Goal: Information Seeking & Learning: Learn about a topic

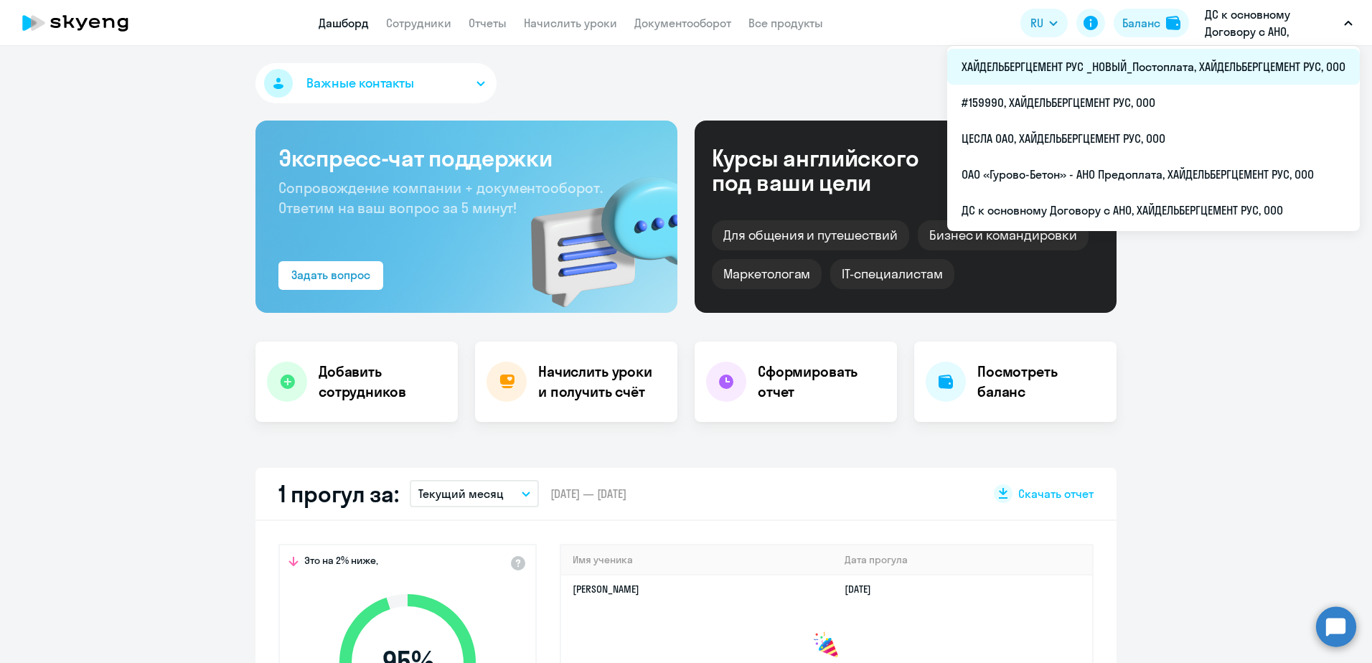
click at [1114, 62] on li "ХАЙДЕЛЬБЕРГЦЕМЕНТ РУС _НОВЫЙ_Постоплата, ХАЙДЕЛЬБЕРГЦЕМЕНТ РУС, ООО" at bounding box center [1153, 67] width 413 height 36
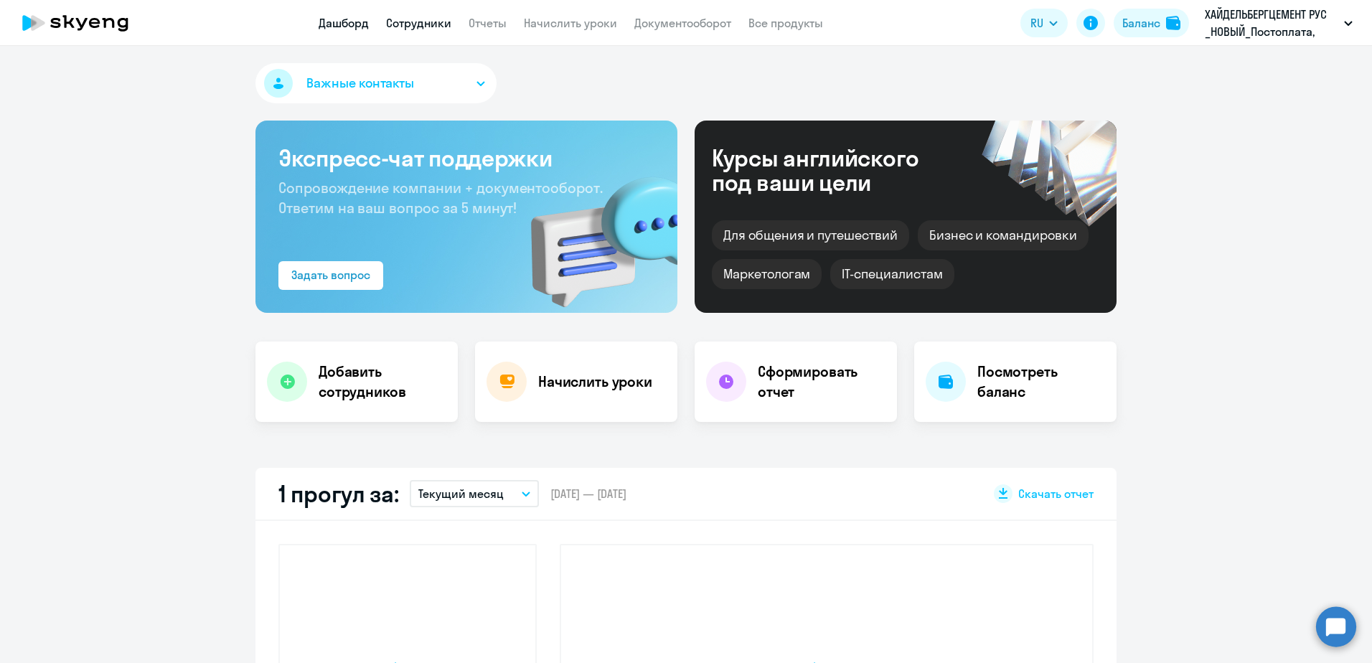
click at [435, 27] on link "Сотрудники" at bounding box center [418, 23] width 65 height 14
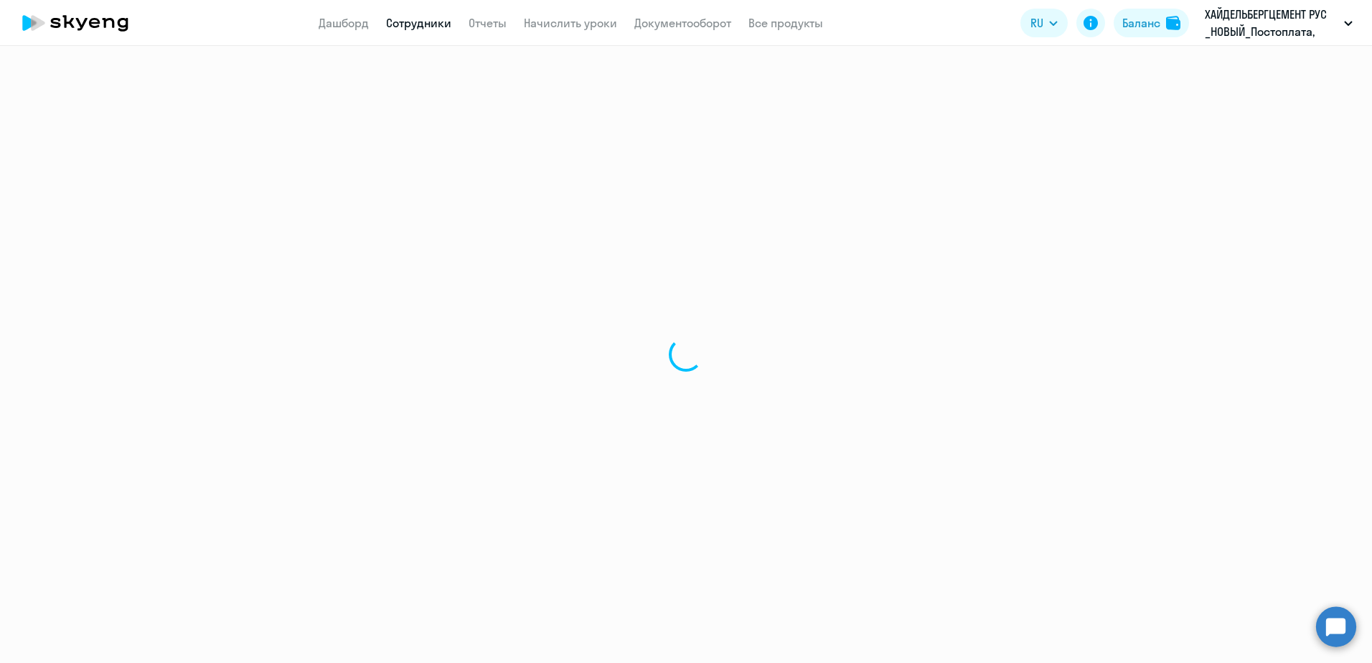
select select "30"
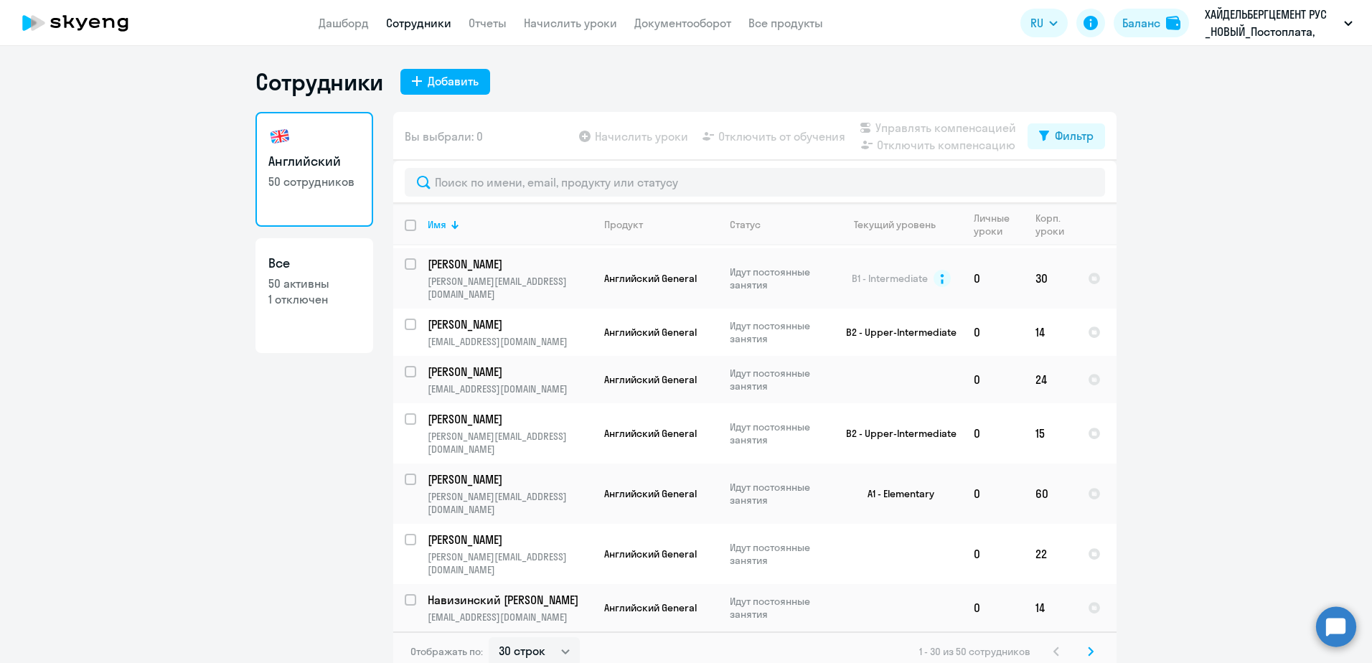
scroll to position [1035, 0]
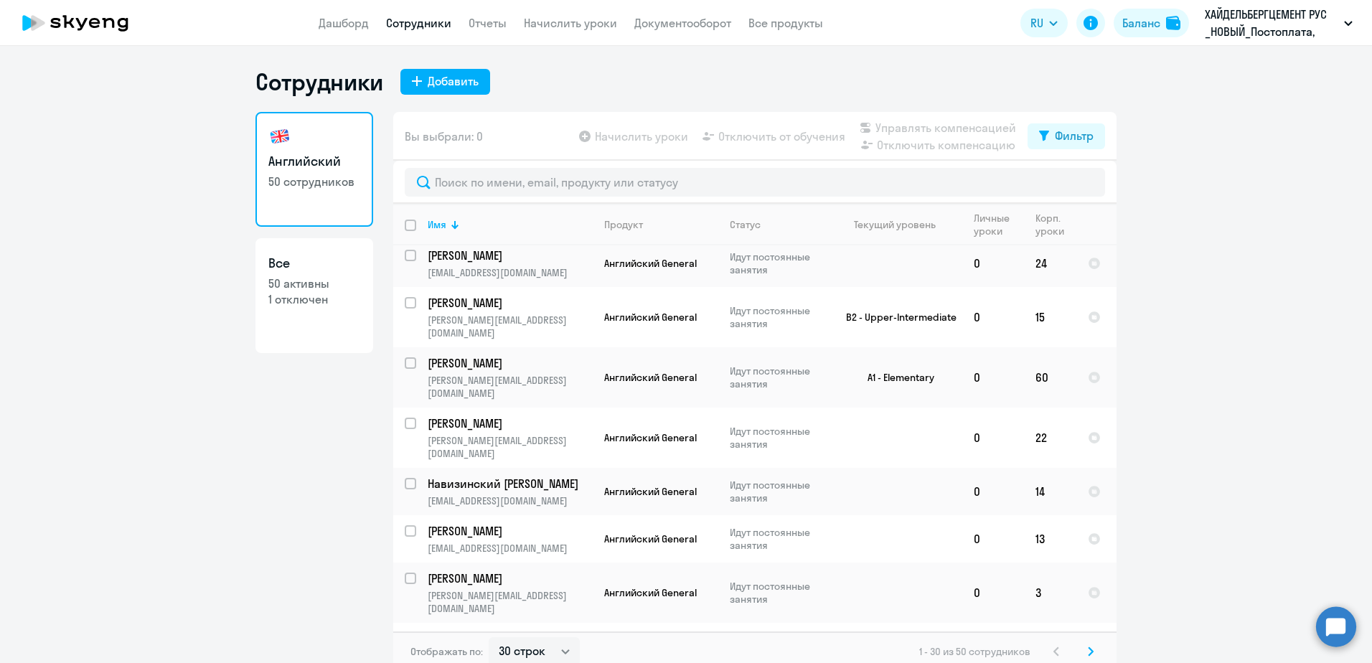
click at [1095, 645] on div "Отображать по: 30 строк 50 строк 100 строк 1 - 30 из 50 сотрудников" at bounding box center [754, 651] width 723 height 40
click at [1089, 654] on icon at bounding box center [1091, 651] width 4 height 8
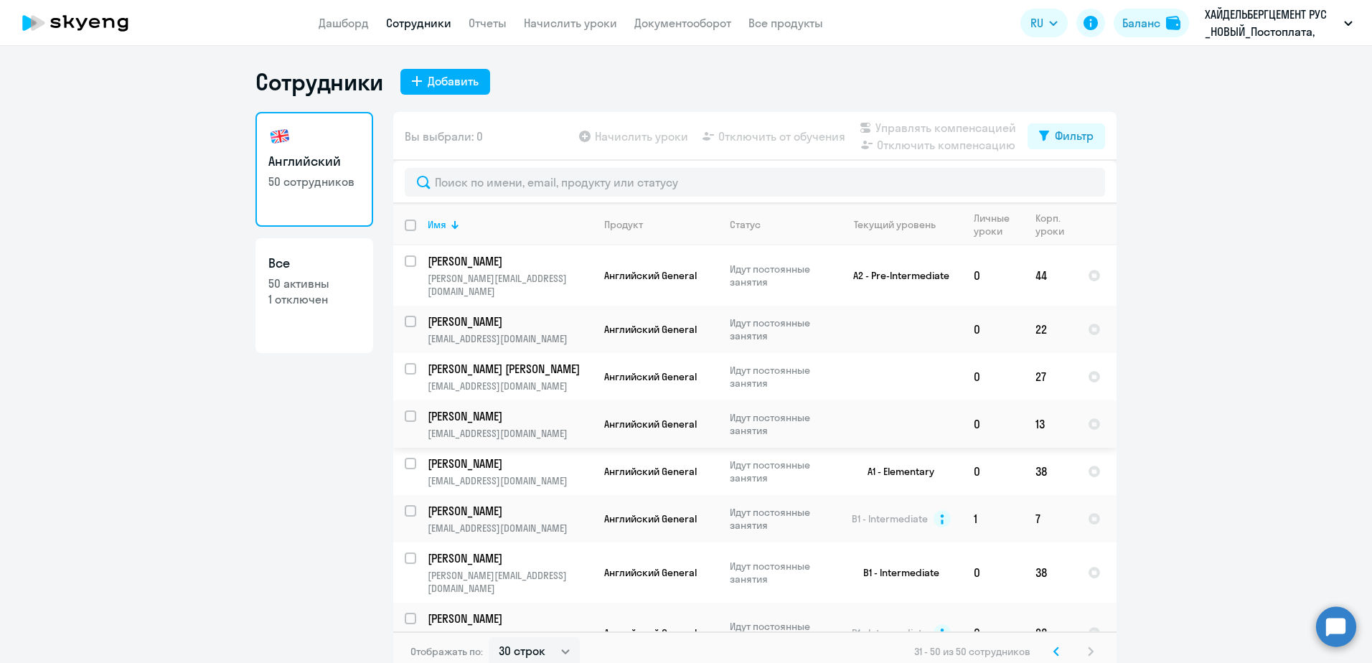
scroll to position [561, 0]
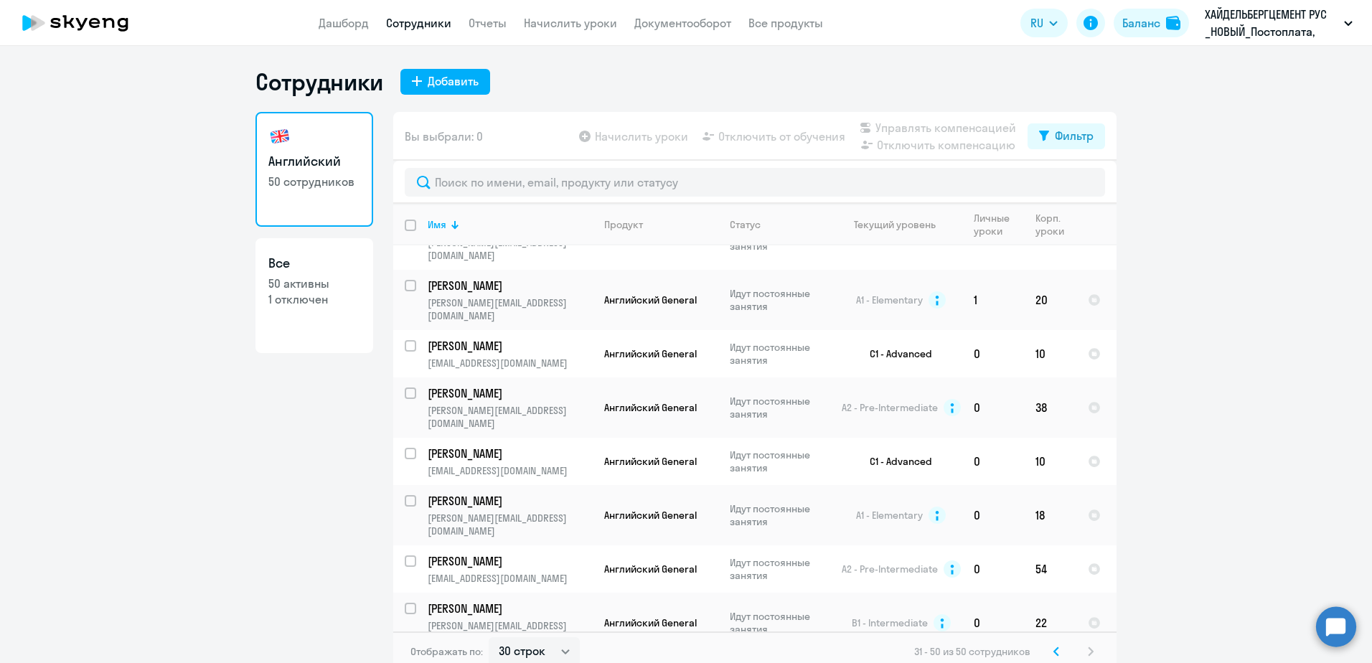
click at [1056, 657] on svg-icon at bounding box center [1056, 651] width 17 height 17
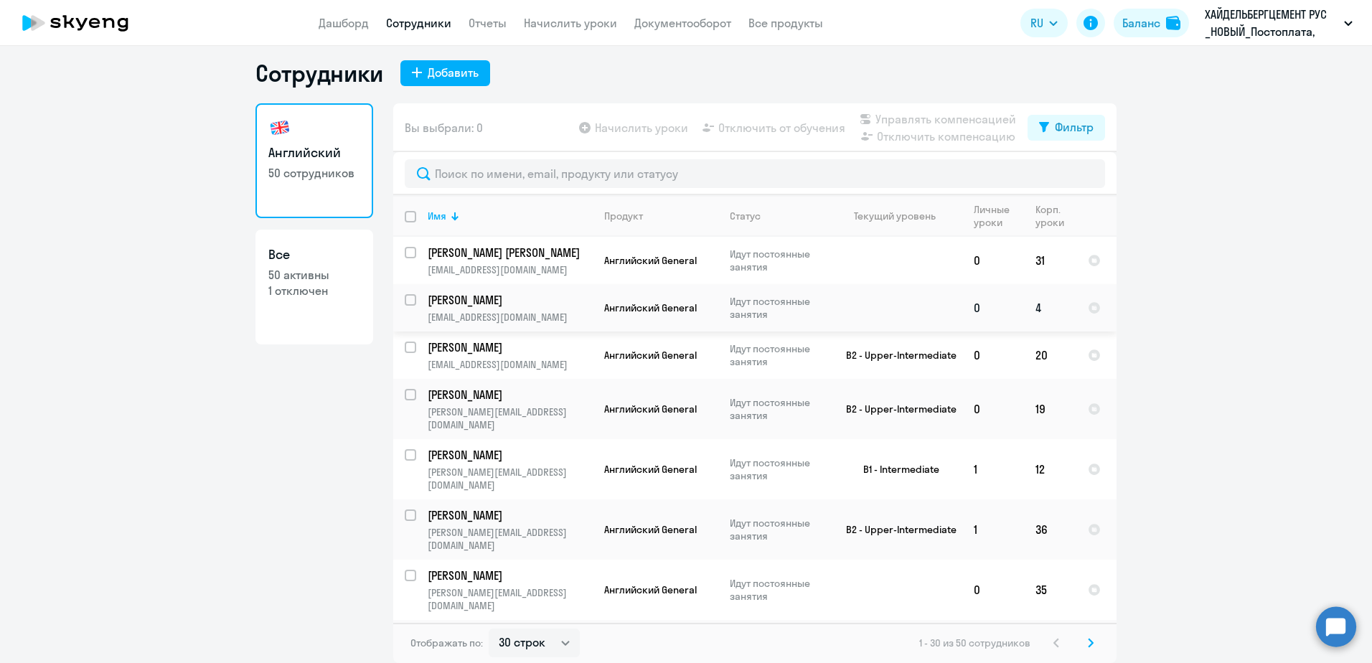
scroll to position [0, 0]
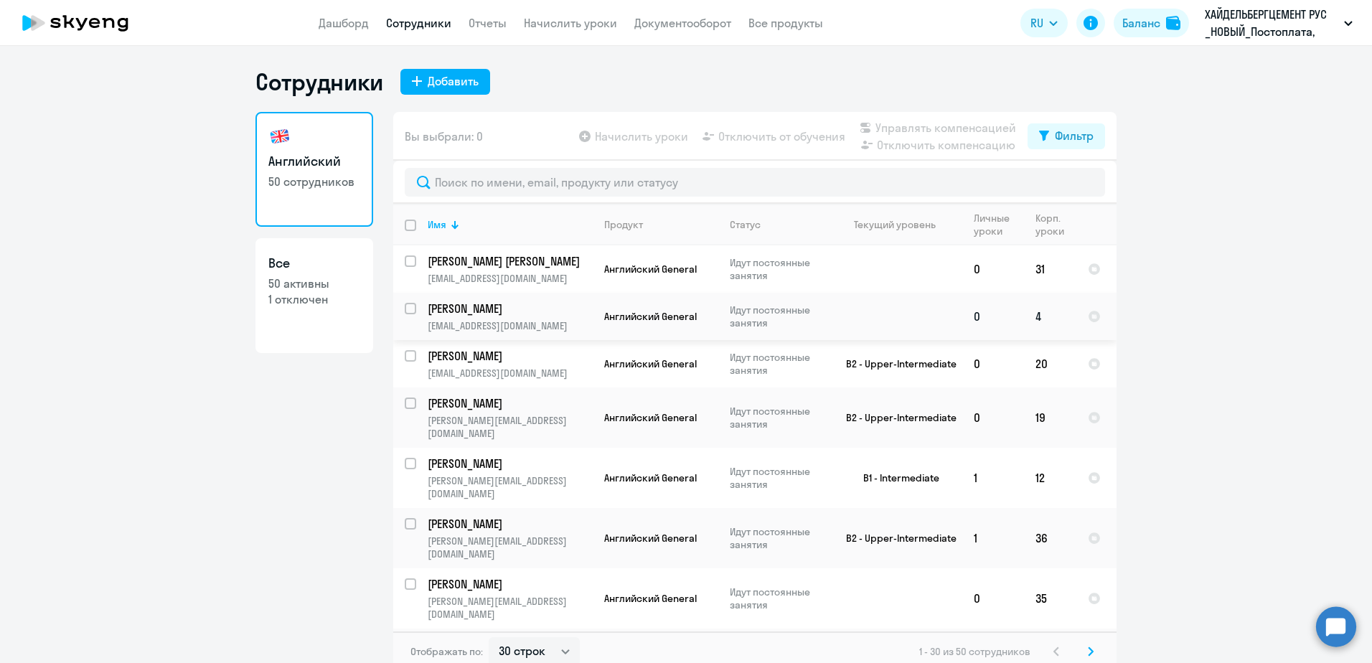
click at [545, 317] on td "[PERSON_NAME] [PERSON_NAME][EMAIL_ADDRESS][DOMAIN_NAME]" at bounding box center [504, 316] width 177 height 47
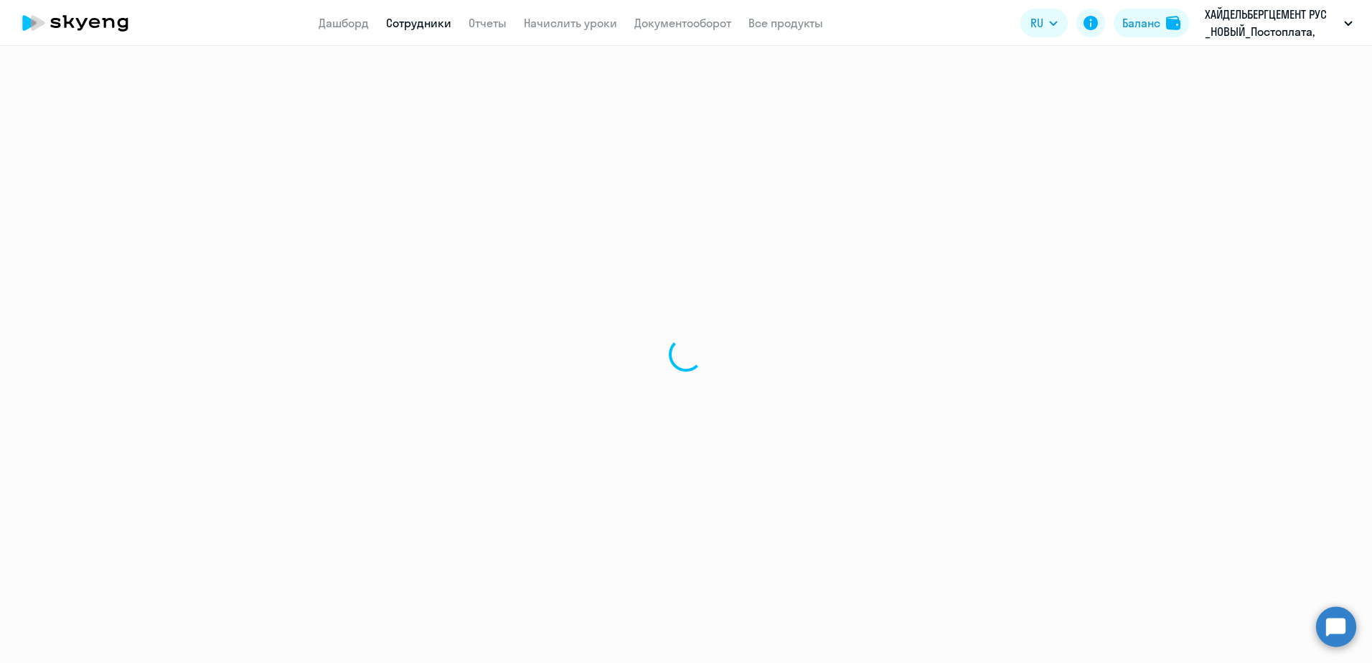
select select "english"
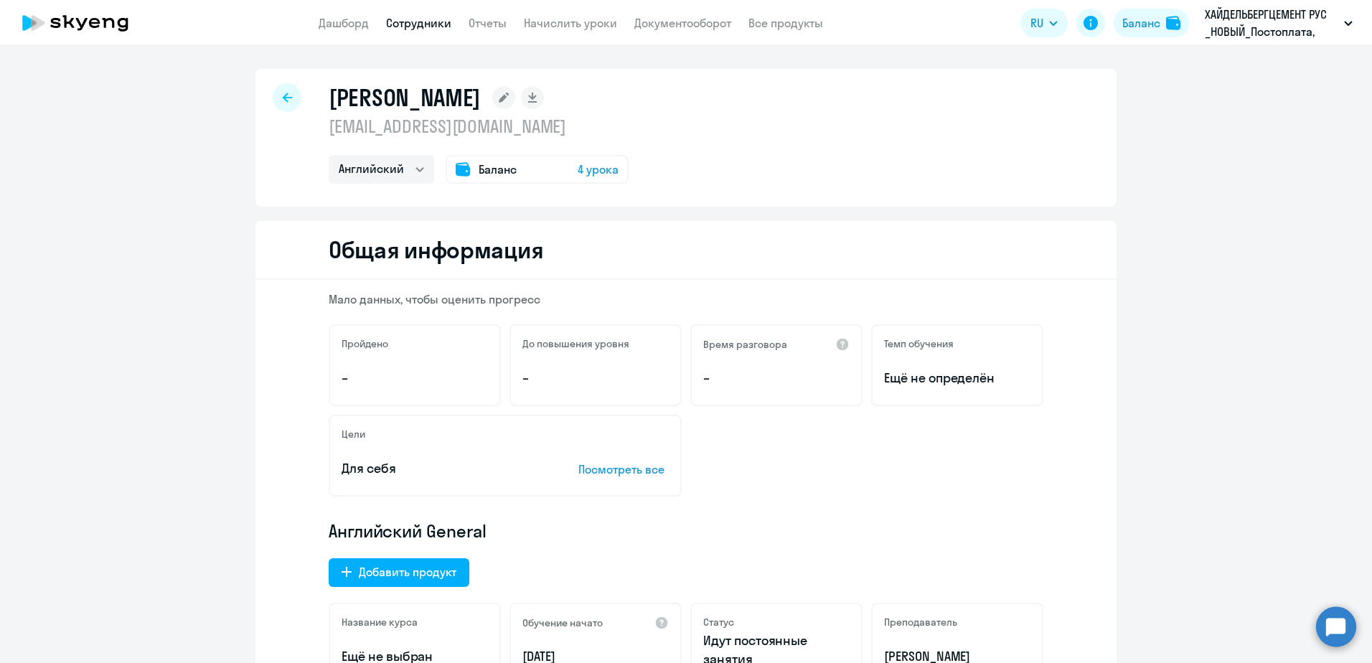
click at [283, 98] on icon at bounding box center [287, 97] width 9 height 9
select select "30"
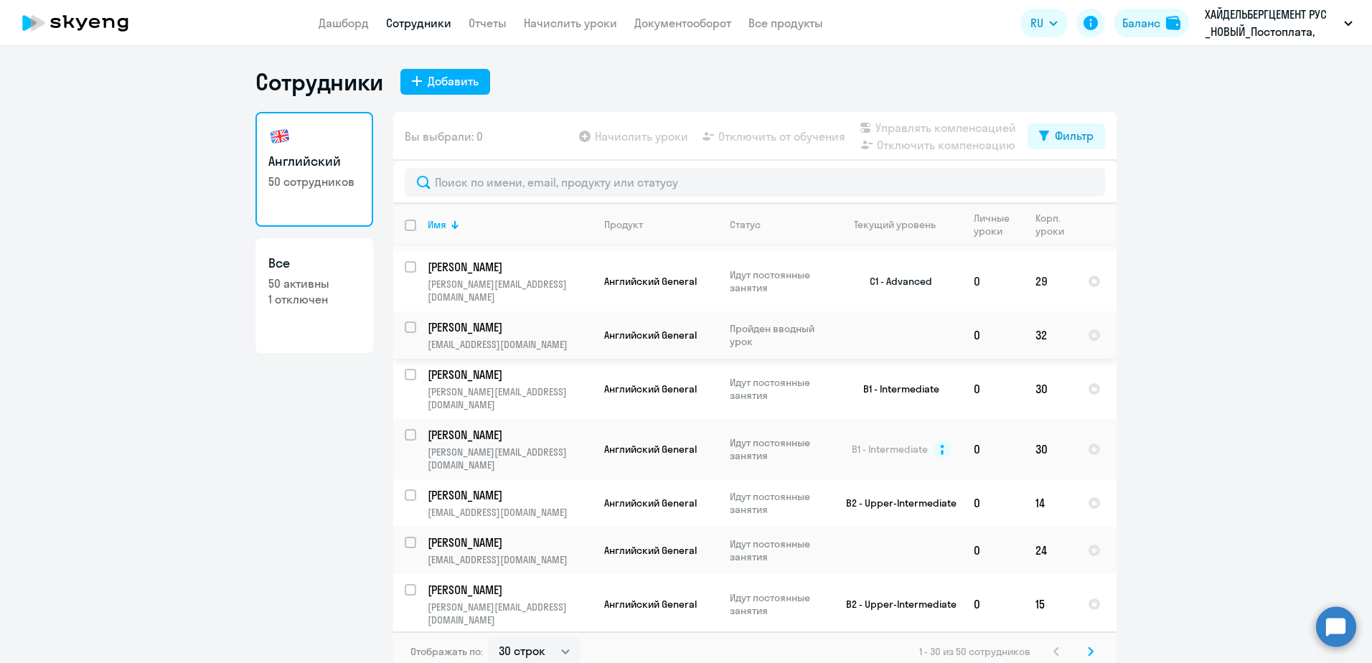
scroll to position [676, 0]
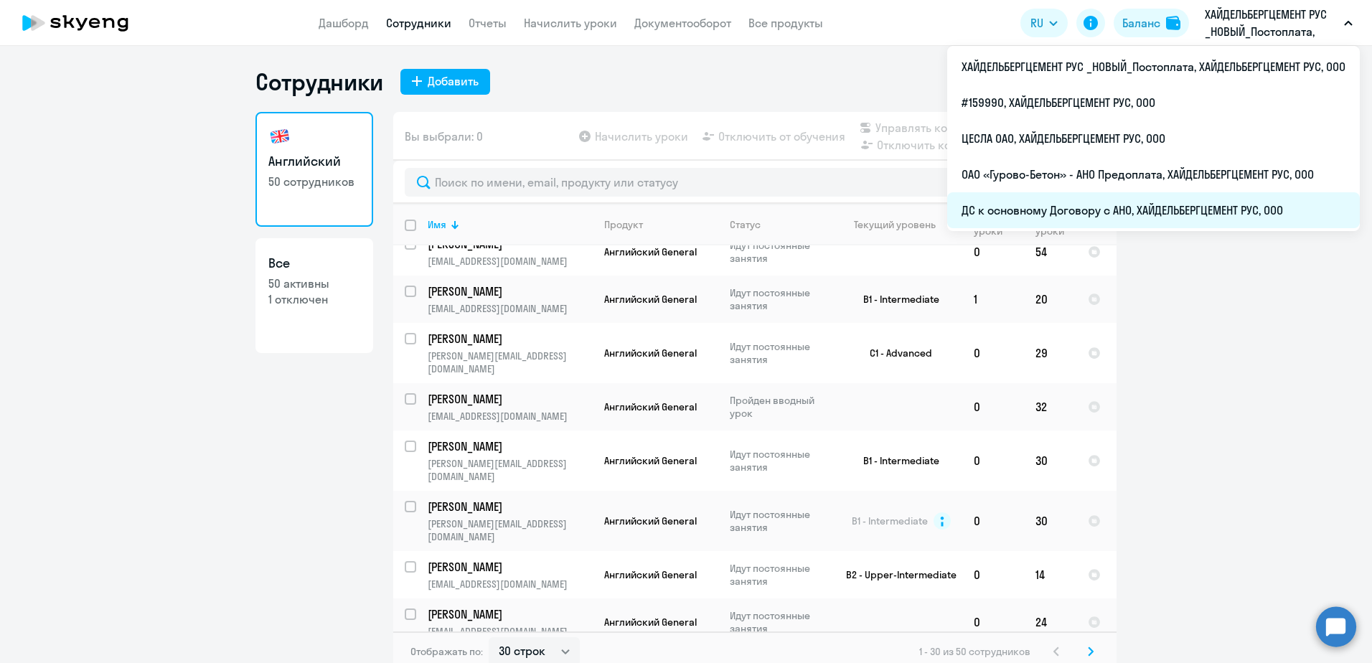
click at [1133, 202] on li "ДС к основному Договору с АНО, ХАЙДЕЛЬБЕРГЦЕМЕНТ РУС, ООО" at bounding box center [1153, 210] width 413 height 36
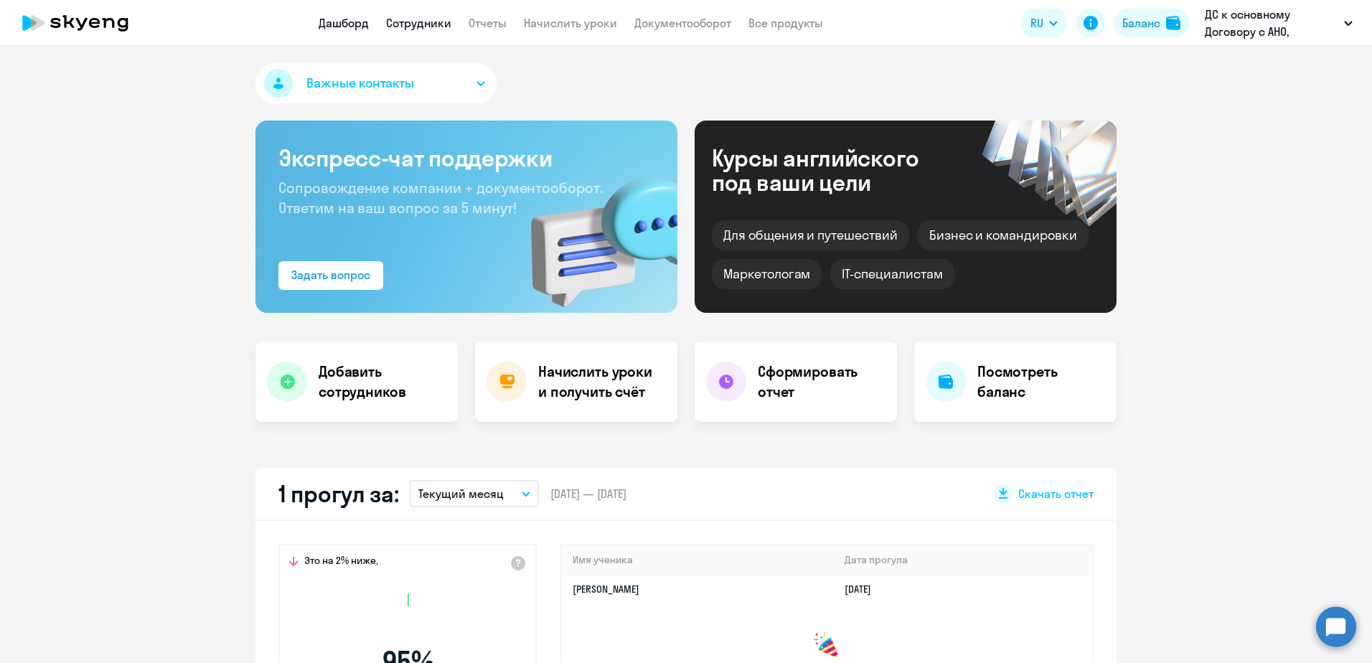
click at [405, 23] on link "Сотрудники" at bounding box center [418, 23] width 65 height 14
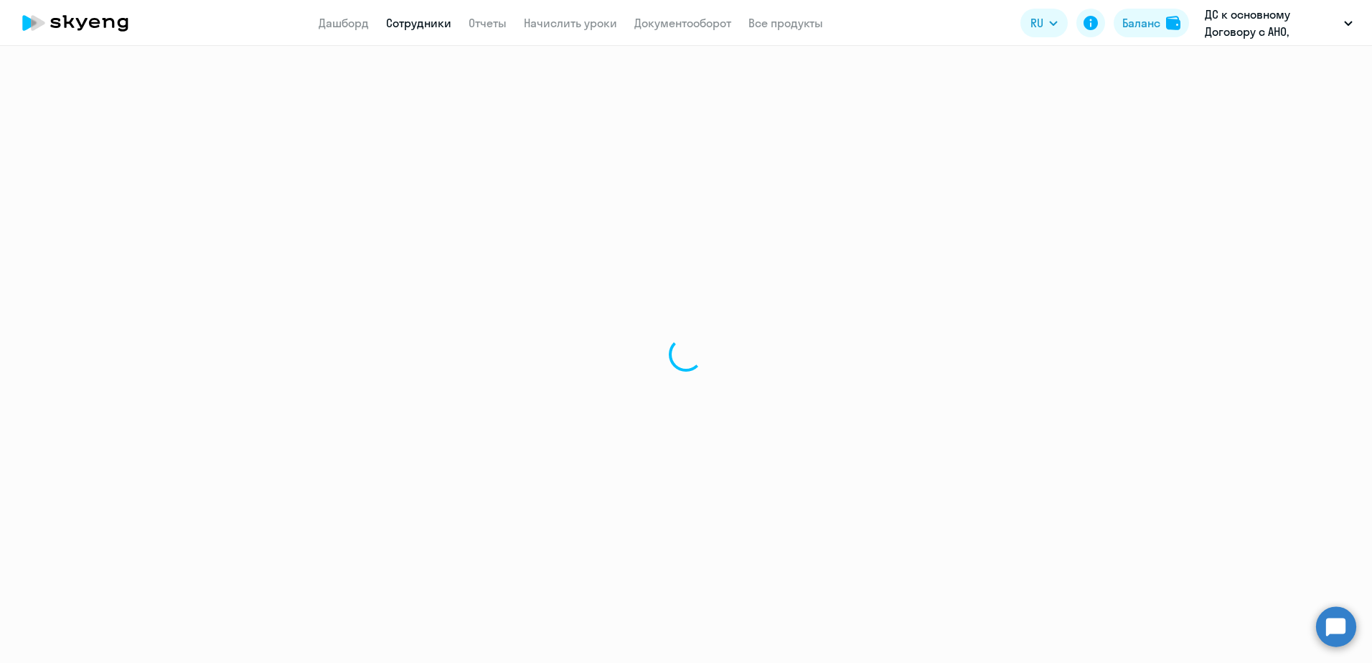
select select "30"
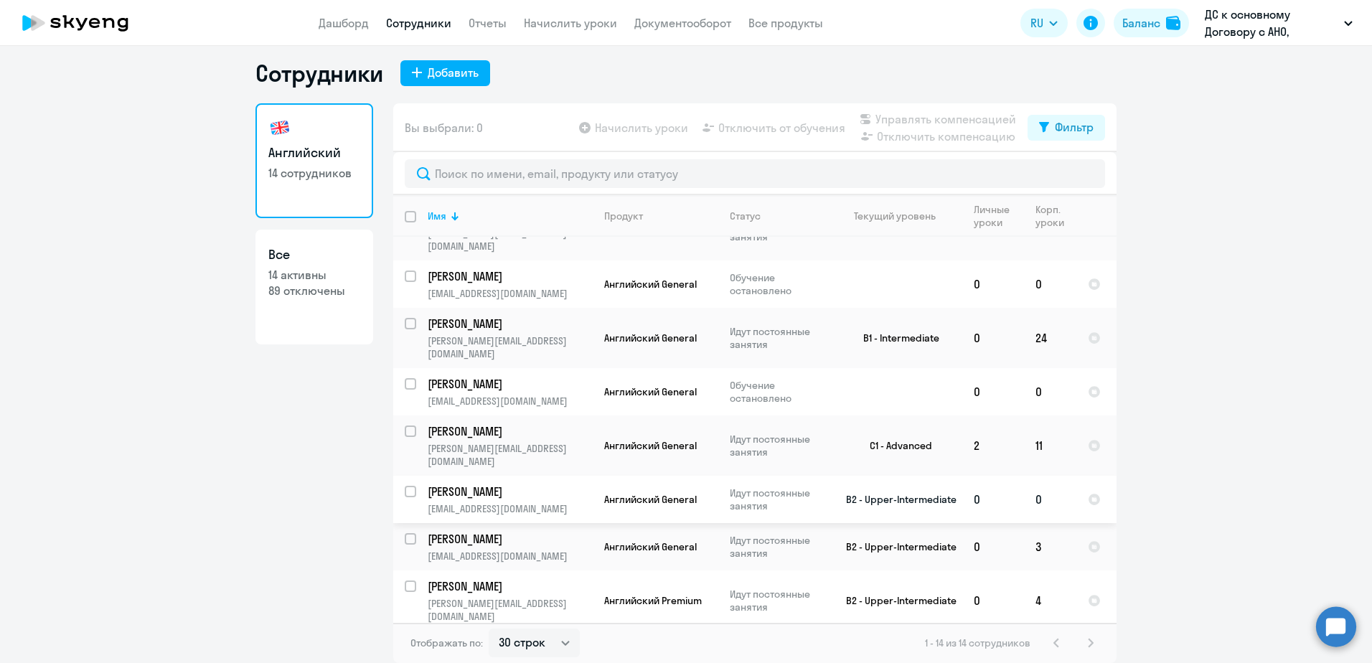
scroll to position [277, 0]
